Goal: Book appointment/travel/reservation

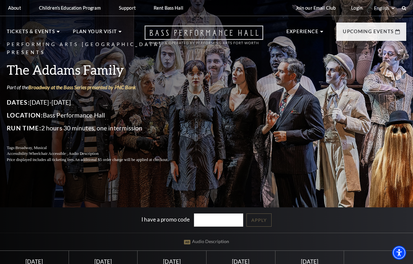
click at [205, 36] on icon "Open this option" at bounding box center [204, 34] width 119 height 19
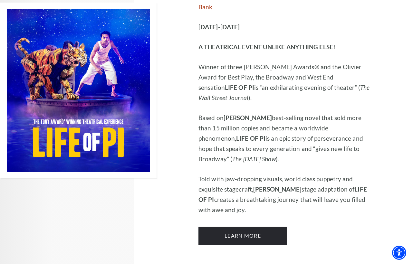
scroll to position [412, 0]
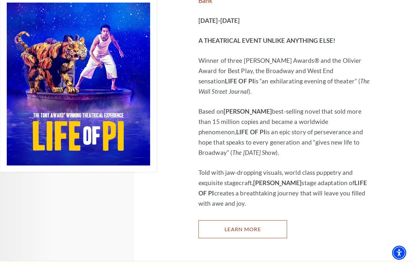
click at [243, 220] on link "Learn More" at bounding box center [242, 229] width 89 height 18
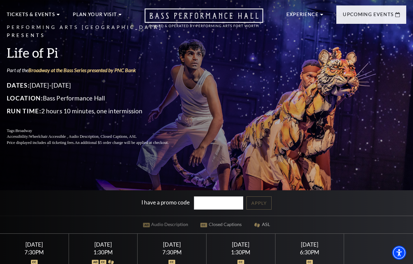
scroll to position [18, 0]
